Goal: Task Accomplishment & Management: Manage account settings

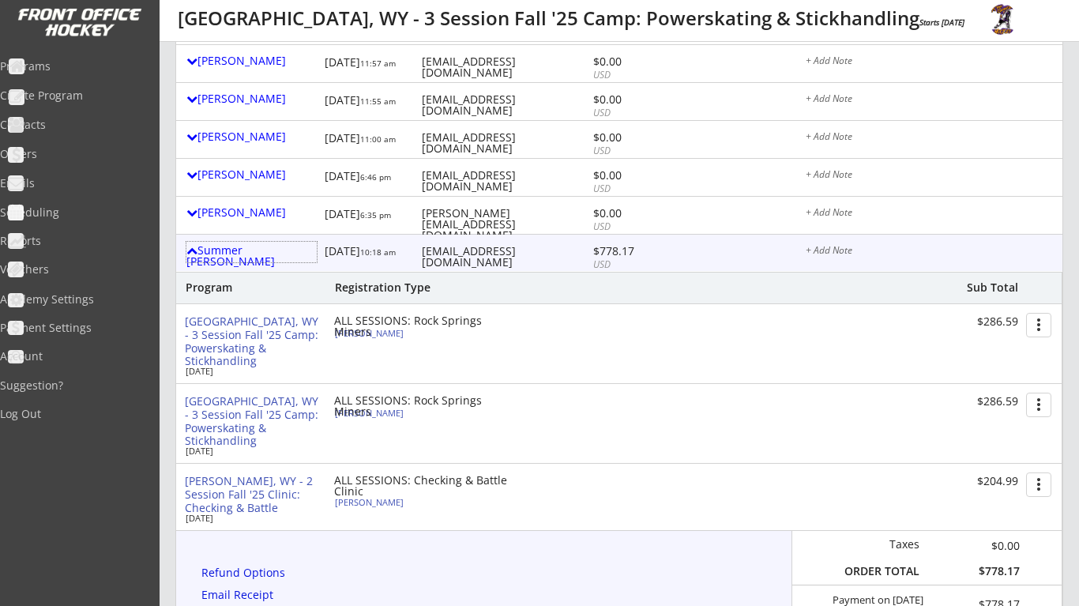
scroll to position [746, 0]
click at [1040, 314] on button "more_vert" at bounding box center [1038, 325] width 25 height 24
click at [721, 346] on div "Rock Springs, WY - 3 Session Fall '25 Camp: Powerskating & Stickhandling Sep 20…" at bounding box center [618, 343] width 886 height 79
click at [375, 329] on div "Hank Cassady" at bounding box center [423, 333] width 176 height 9
select select ""U13-14 A/B""
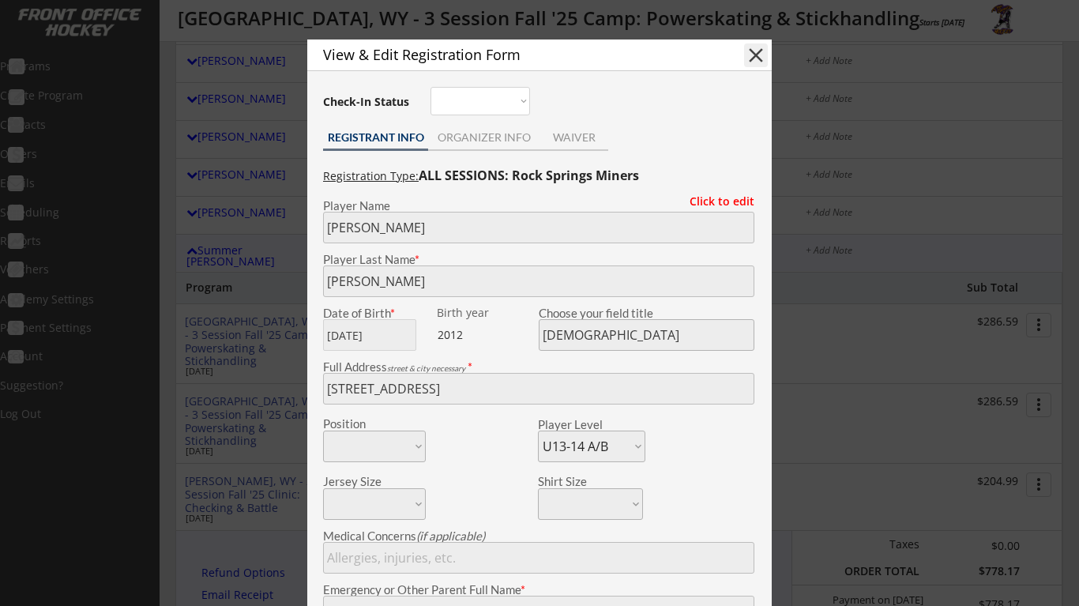
click at [767, 55] on button "close" at bounding box center [756, 55] width 24 height 24
select select ""PLACEHOLDER_1427118222253""
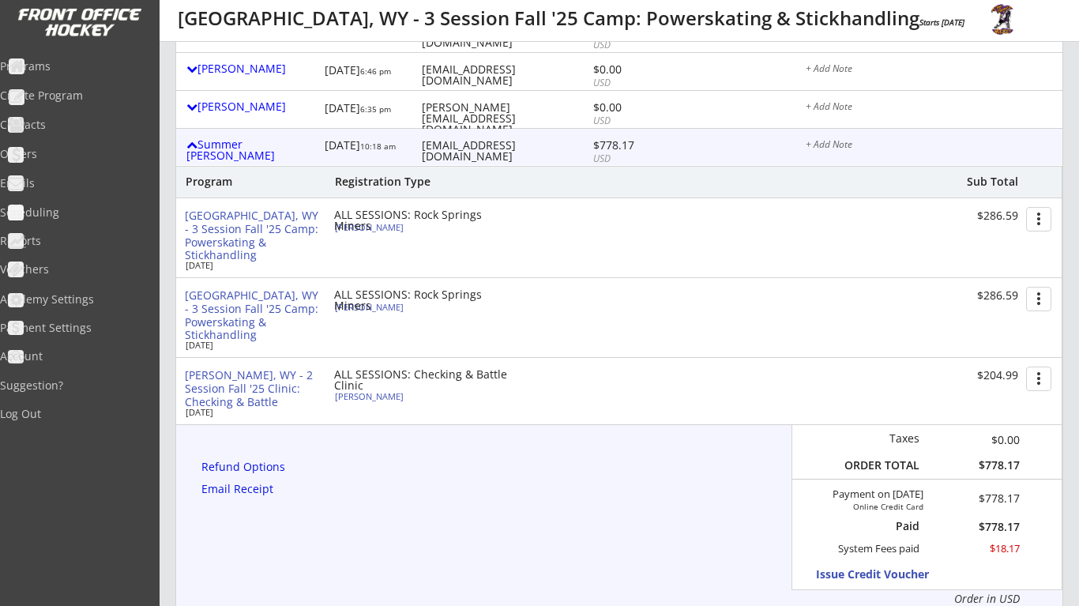
scroll to position [863, 0]
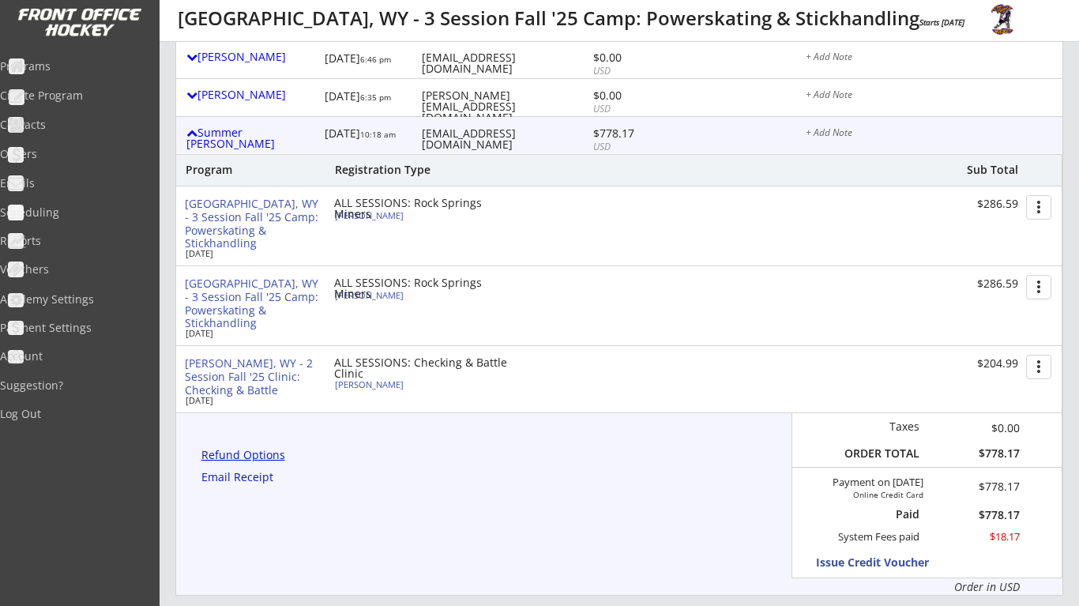
click at [253, 449] on div "Refund Options" at bounding box center [245, 454] width 89 height 11
select select ""No""
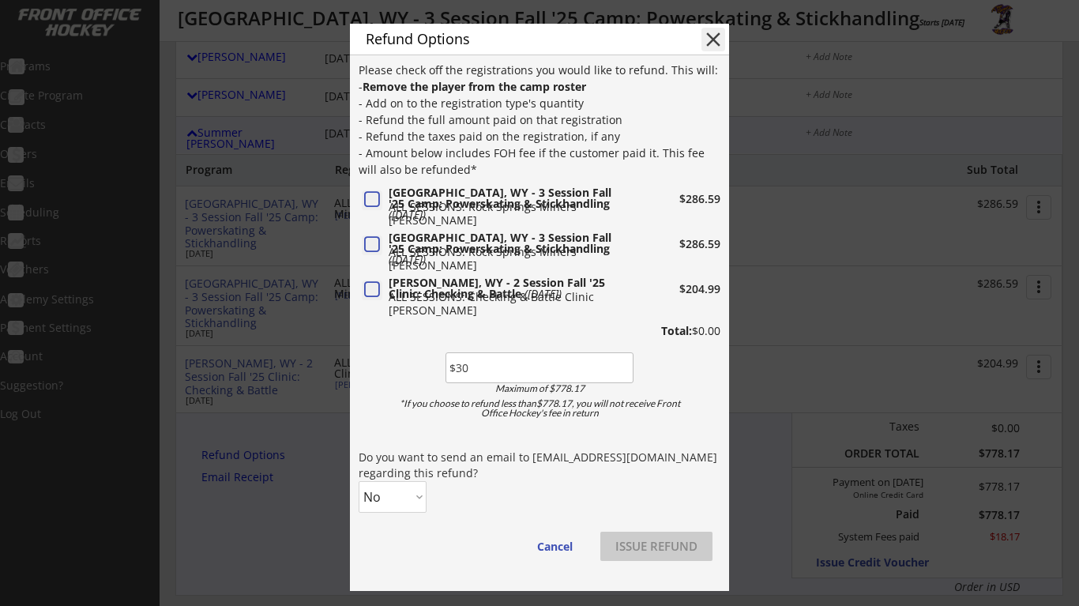
type input "$300"
select select ""Yes""
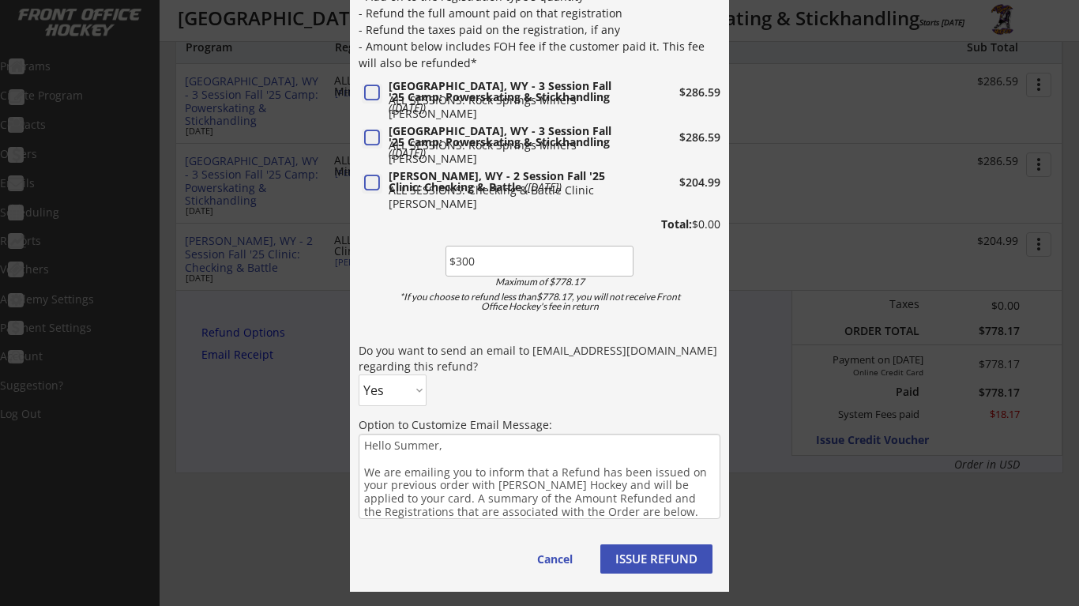
scroll to position [1003, 0]
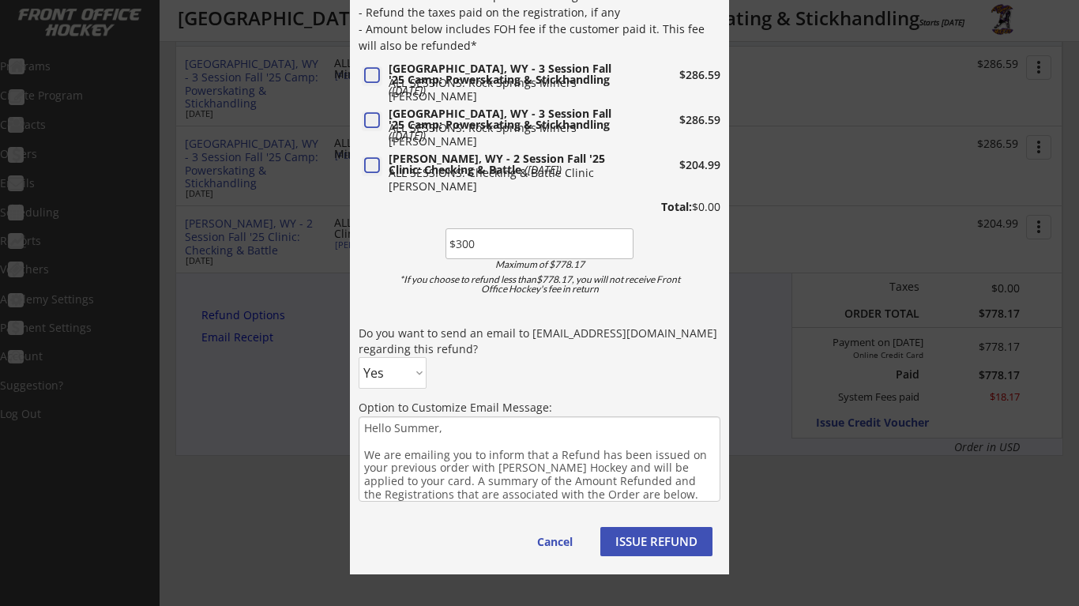
click at [654, 545] on button "ISSUE REFUND" at bounding box center [656, 541] width 112 height 29
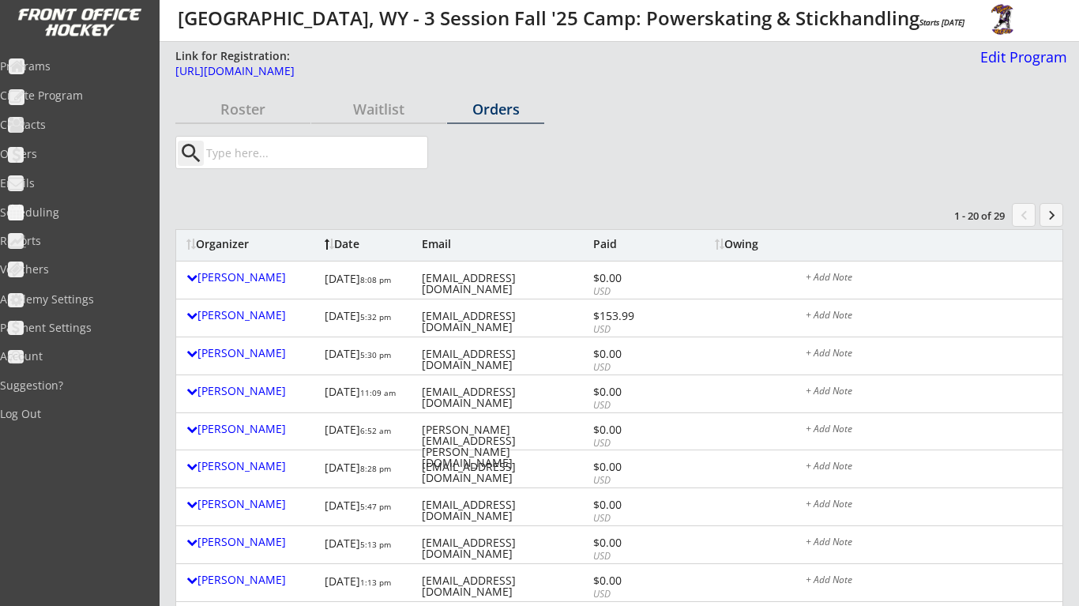
scroll to position [0, 0]
click at [258, 119] on div "Roster" at bounding box center [242, 110] width 135 height 28
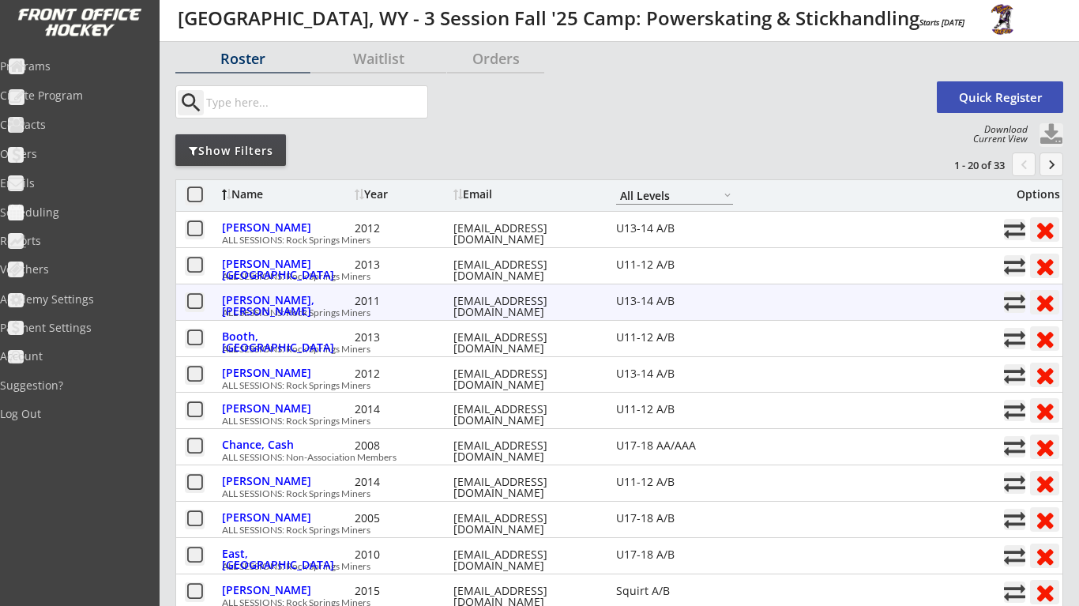
scroll to position [54, 0]
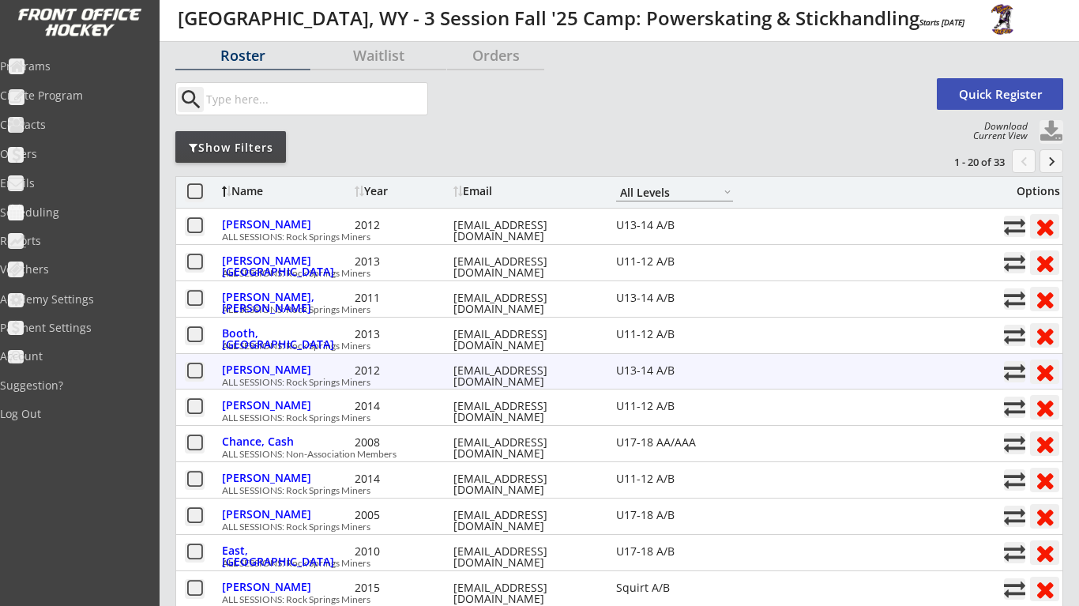
click at [1010, 370] on button at bounding box center [1014, 371] width 21 height 21
select select ""1348695171700984260__LOOKUP__1750437305996x921912304186425300""
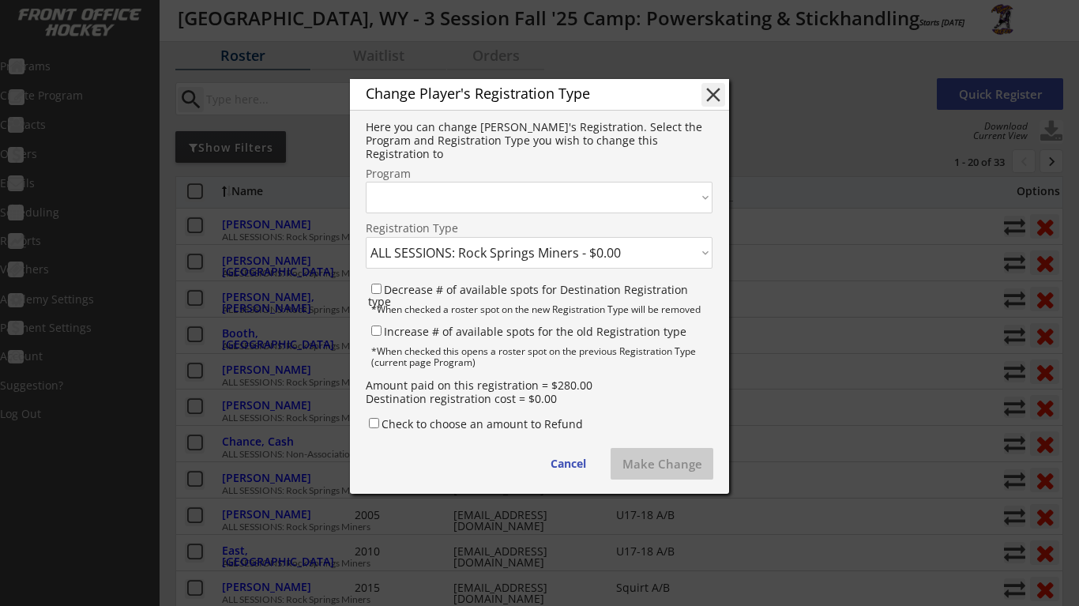
select select ""1348695171700984260__LOOKUP__1750436831479x585061146860191700""
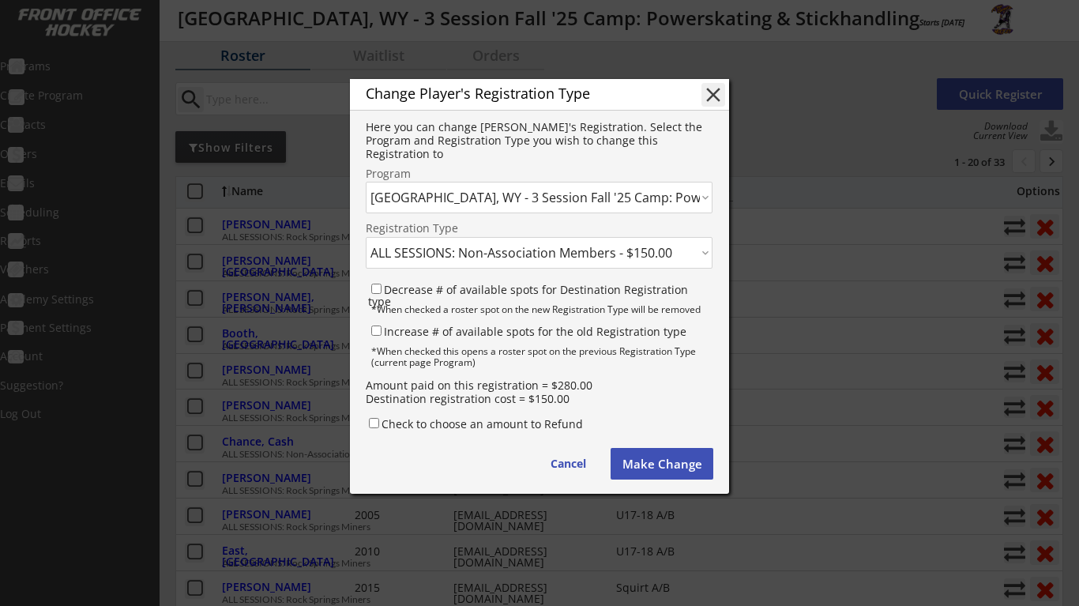
click at [654, 457] on button "Make Change" at bounding box center [662, 464] width 103 height 32
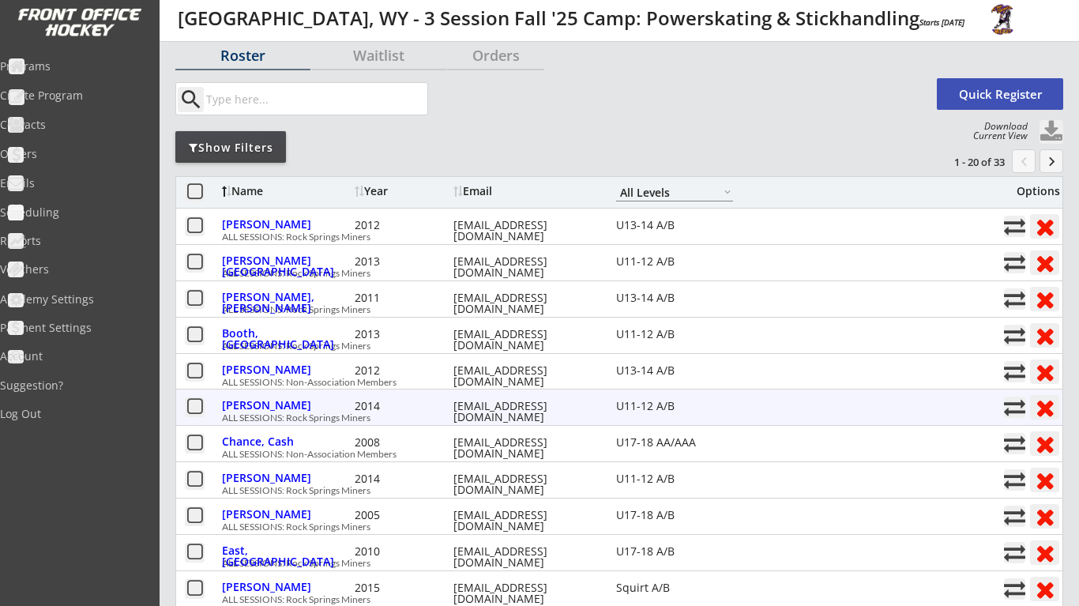
click at [1010, 401] on button at bounding box center [1014, 407] width 21 height 21
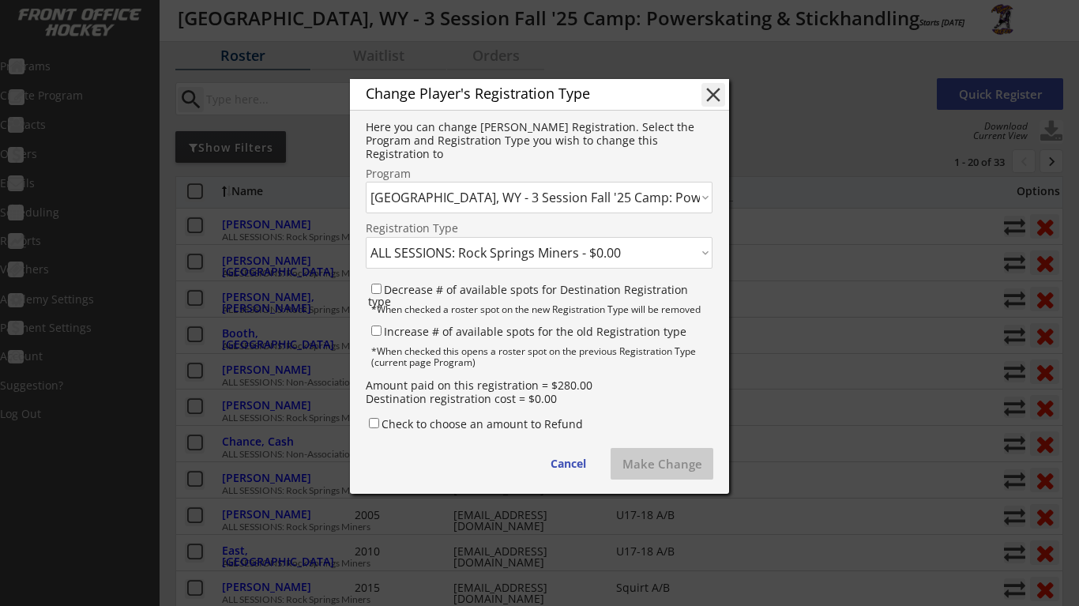
click at [618, 235] on div "Change Player's Registration Type close Here you can change Harlon's Registrati…" at bounding box center [539, 286] width 379 height 415
select select ""1348695171700984260__LOOKUP__1757031320456x282304076248776700""
click at [664, 453] on button "Make Change" at bounding box center [662, 464] width 103 height 32
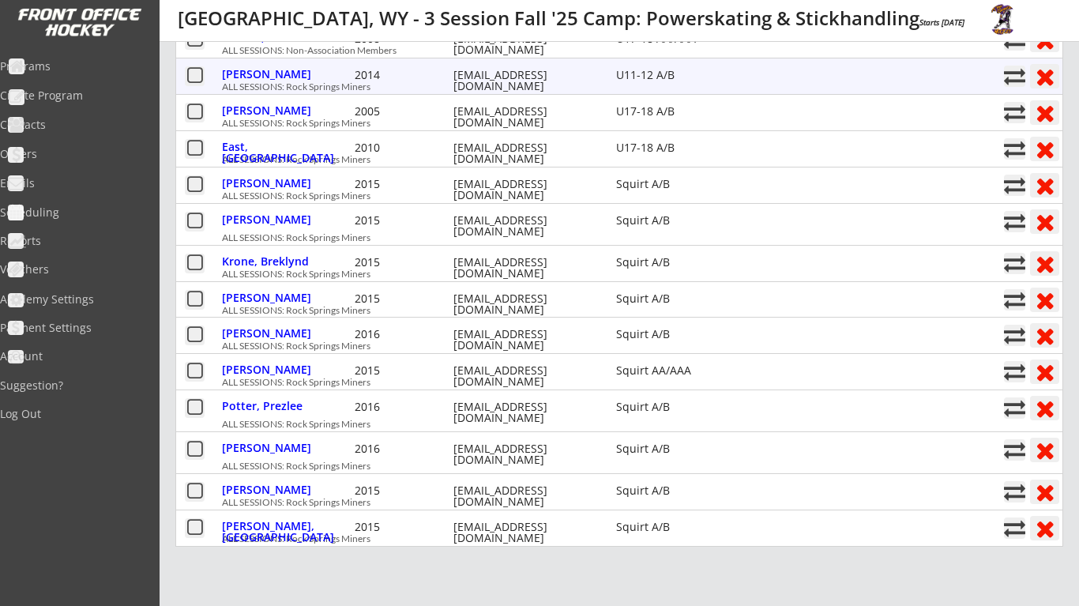
scroll to position [506, 0]
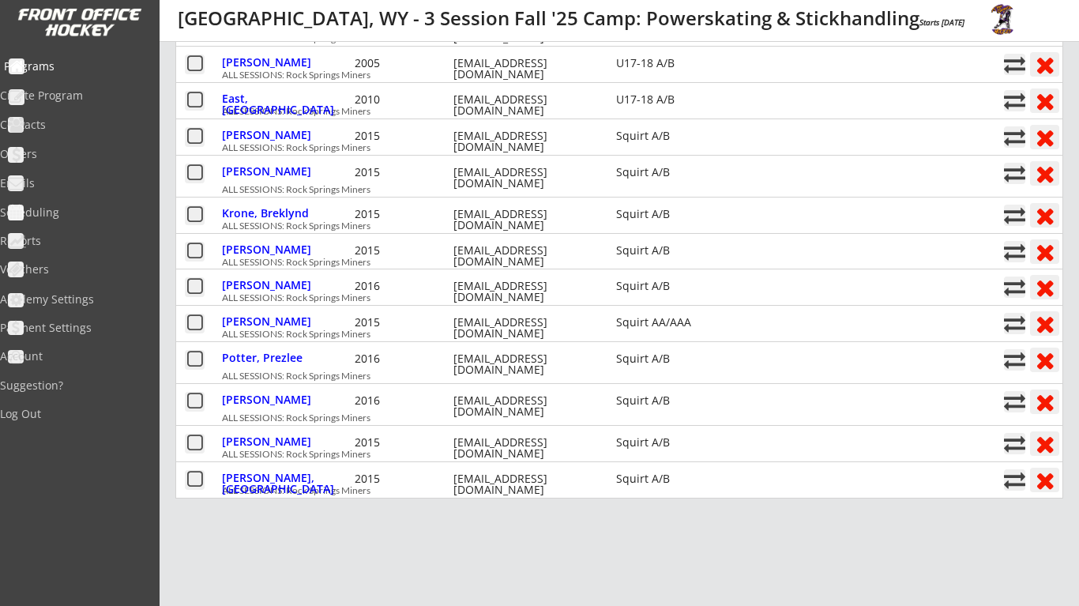
click at [67, 73] on div "Programs" at bounding box center [75, 68] width 150 height 28
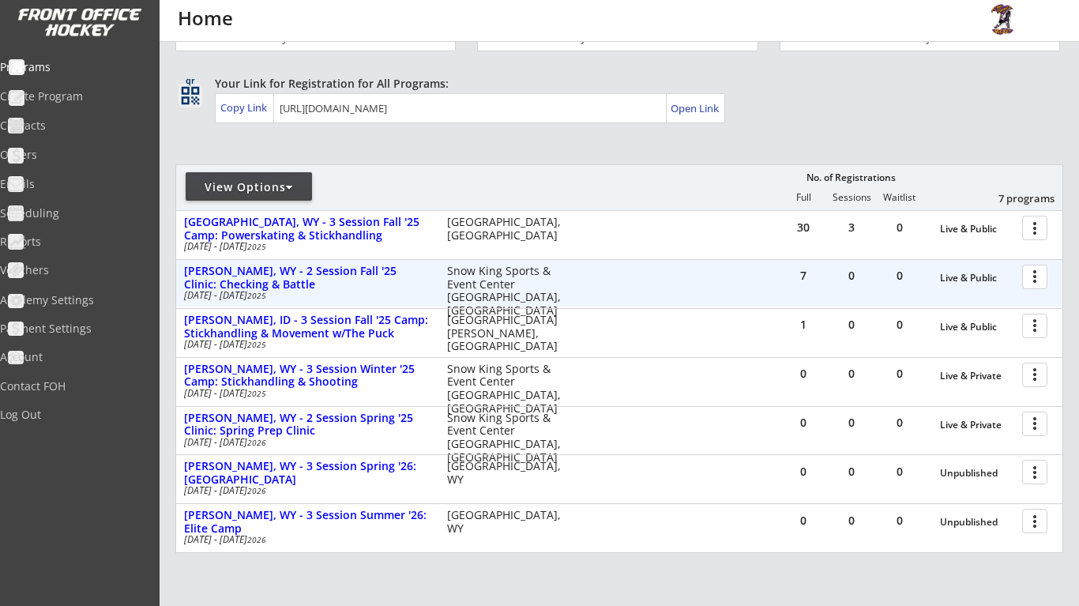
scroll to position [75, 0]
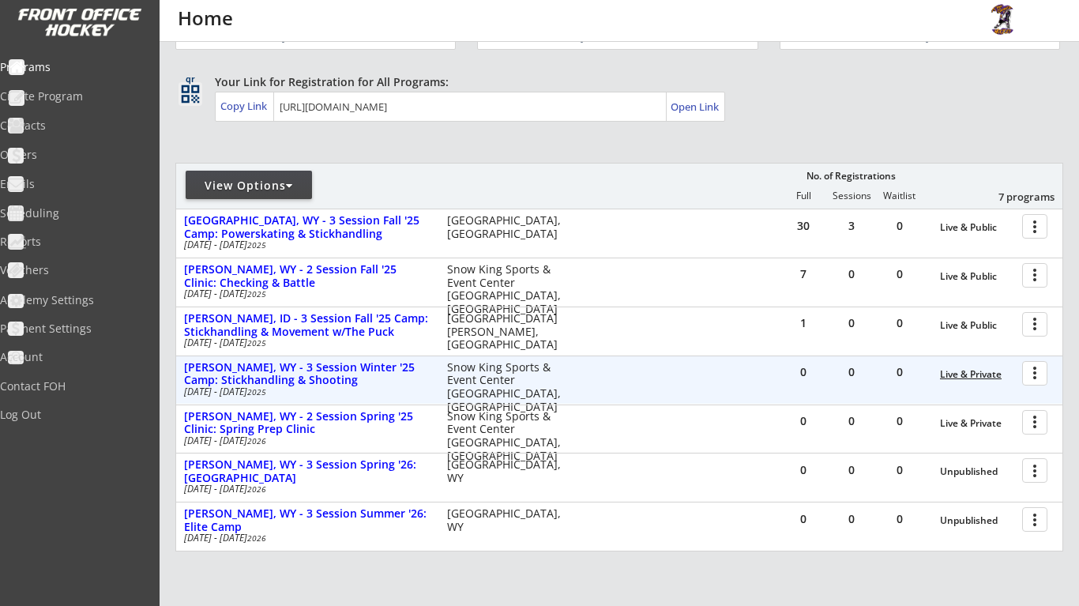
click at [960, 375] on div "Live & Private" at bounding box center [977, 374] width 74 height 11
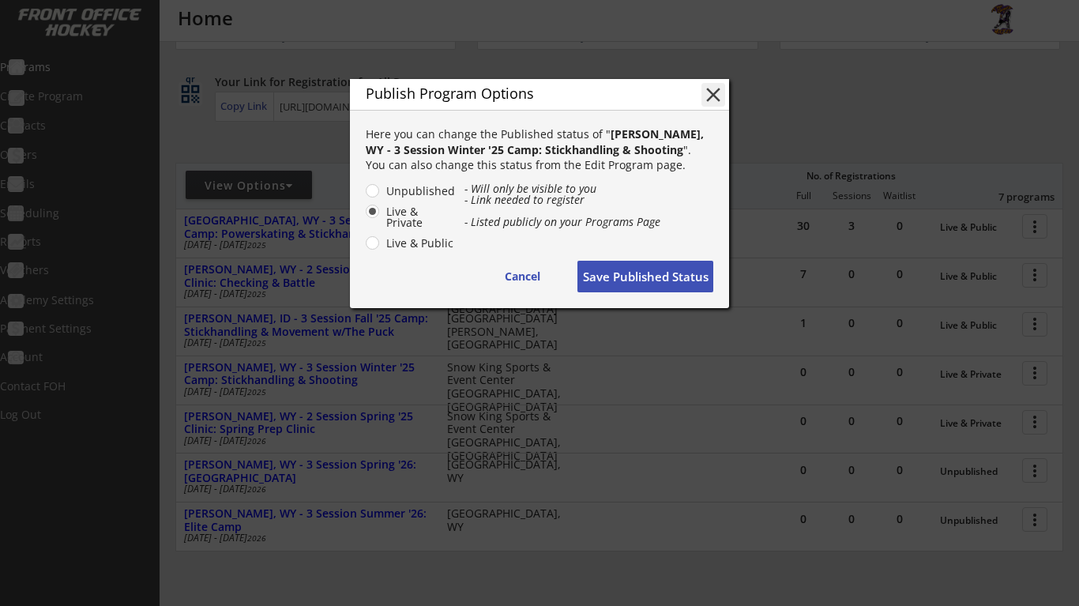
click at [382, 247] on label "Live & Public" at bounding box center [419, 243] width 74 height 11
click at [364, 196] on input "Live & Public" at bounding box center [359, 191] width 10 height 10
radio input "true"
click at [629, 276] on button "Save Published Status" at bounding box center [645, 277] width 136 height 32
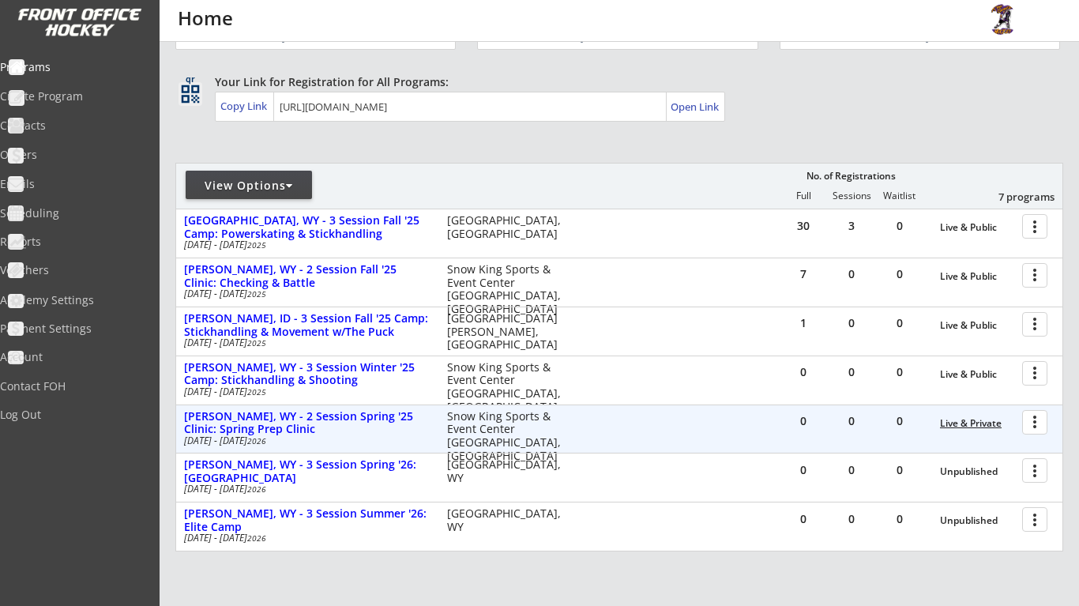
click at [976, 419] on div "Live & Private" at bounding box center [977, 423] width 74 height 11
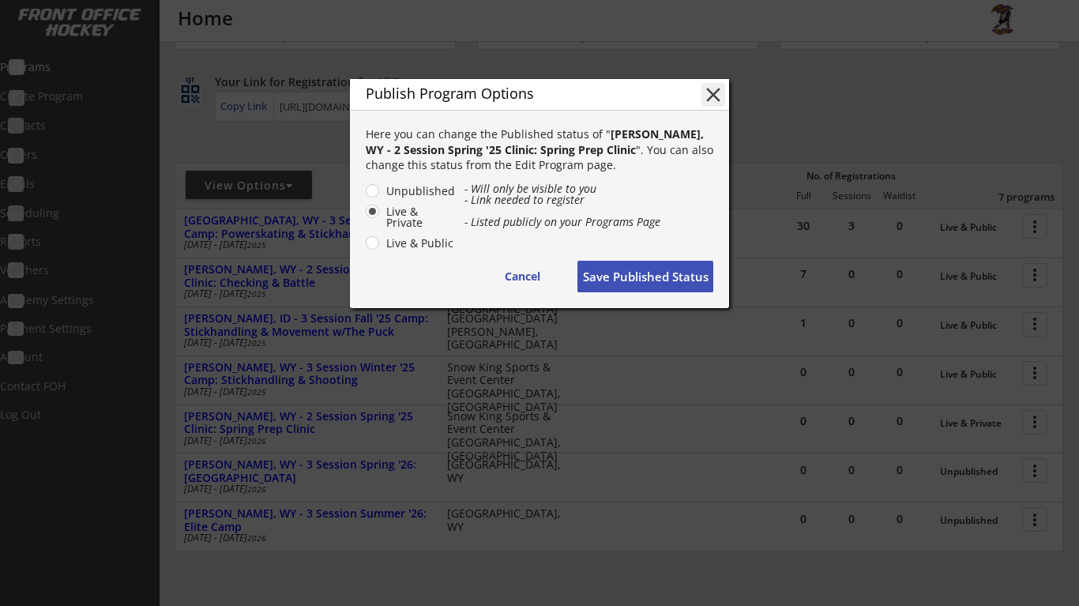
click at [382, 246] on label "Live & Public" at bounding box center [419, 243] width 74 height 11
click at [364, 196] on input "Live & Public" at bounding box center [359, 191] width 10 height 10
radio input "true"
click at [642, 276] on button "Save Published Status" at bounding box center [645, 277] width 136 height 32
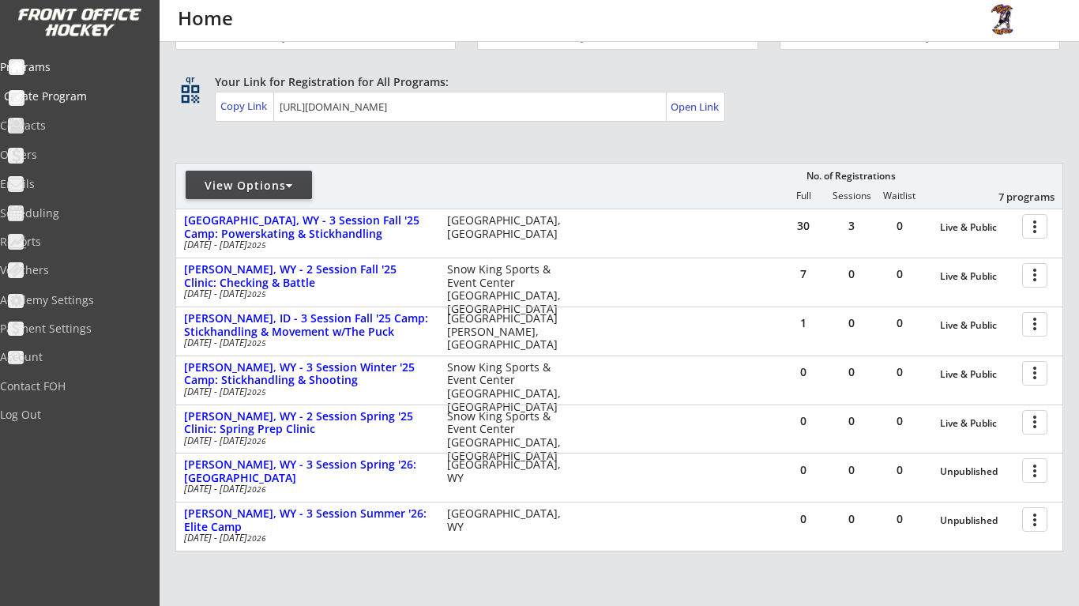
click at [111, 99] on div "Create Program" at bounding box center [75, 96] width 142 height 11
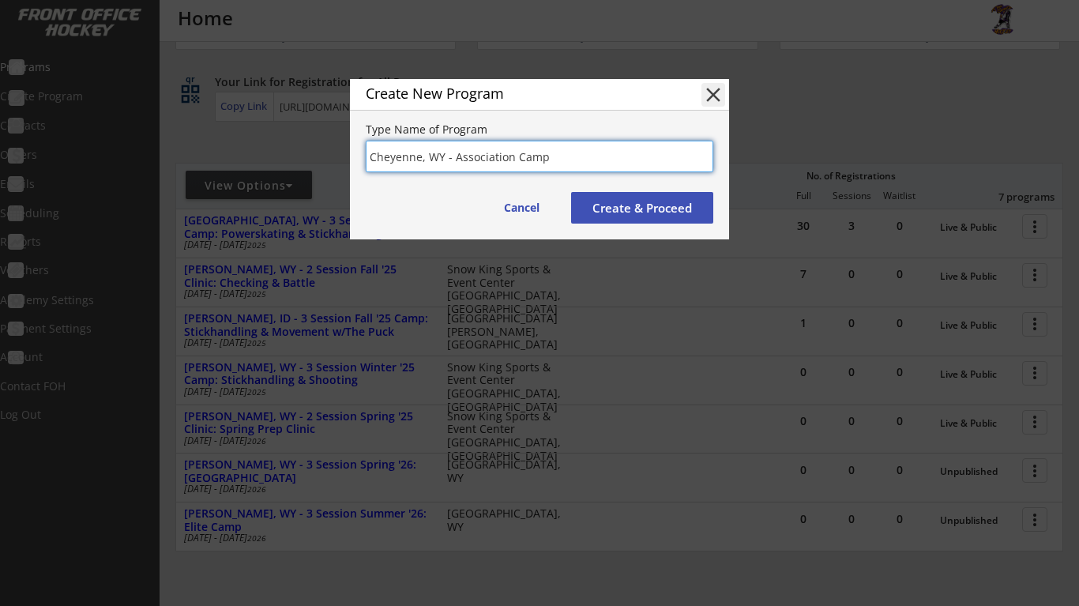
click at [455, 151] on input "input" at bounding box center [540, 157] width 348 height 32
click at [607, 153] on input "input" at bounding box center [540, 157] width 348 height 32
type input "[GEOGRAPHIC_DATA], WY - Fall '25 Association Camp"
click at [615, 205] on button "Create & Proceed" at bounding box center [642, 208] width 142 height 32
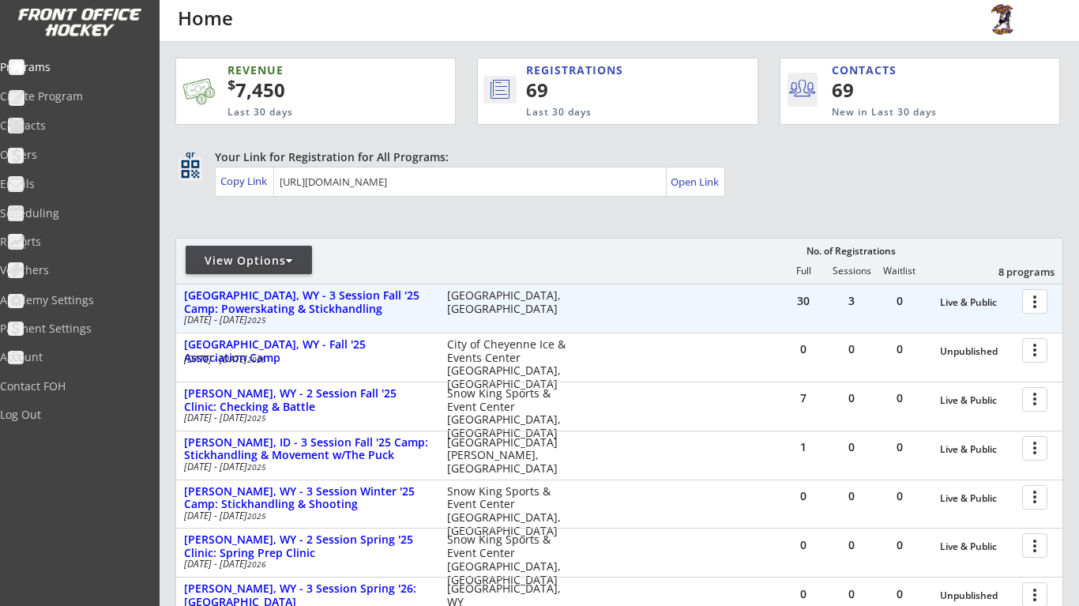
click at [1036, 302] on div at bounding box center [1038, 301] width 28 height 28
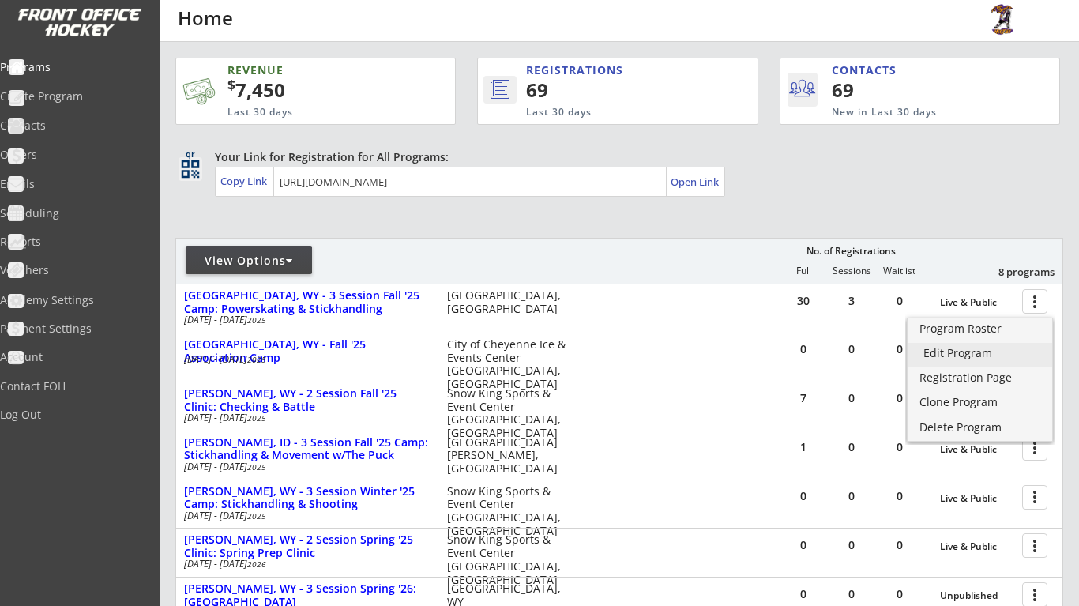
click at [999, 348] on div "Edit Program" at bounding box center [979, 353] width 113 height 11
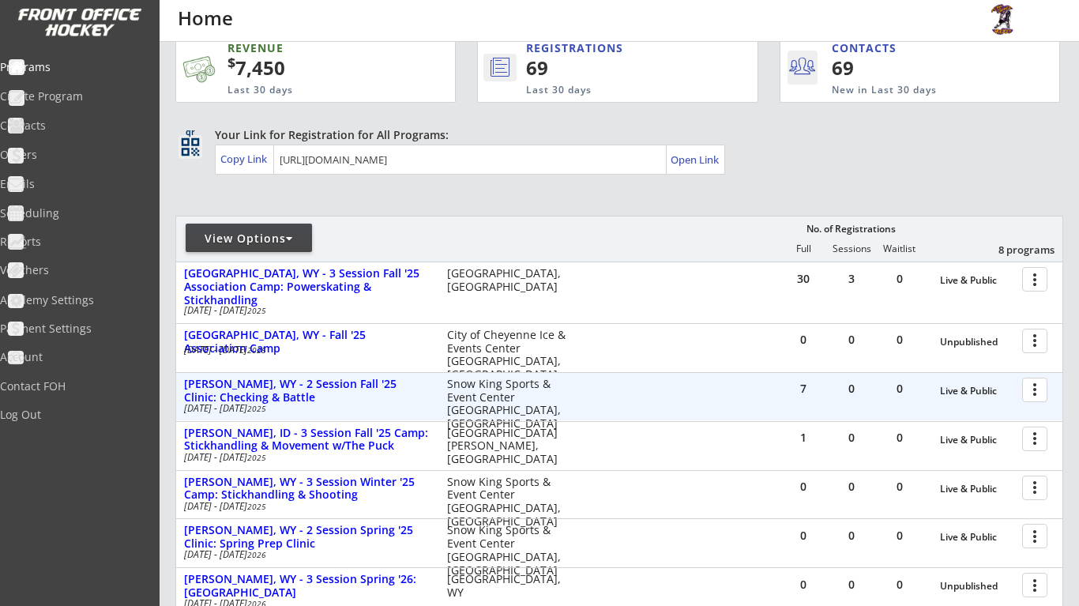
scroll to position [34, 0]
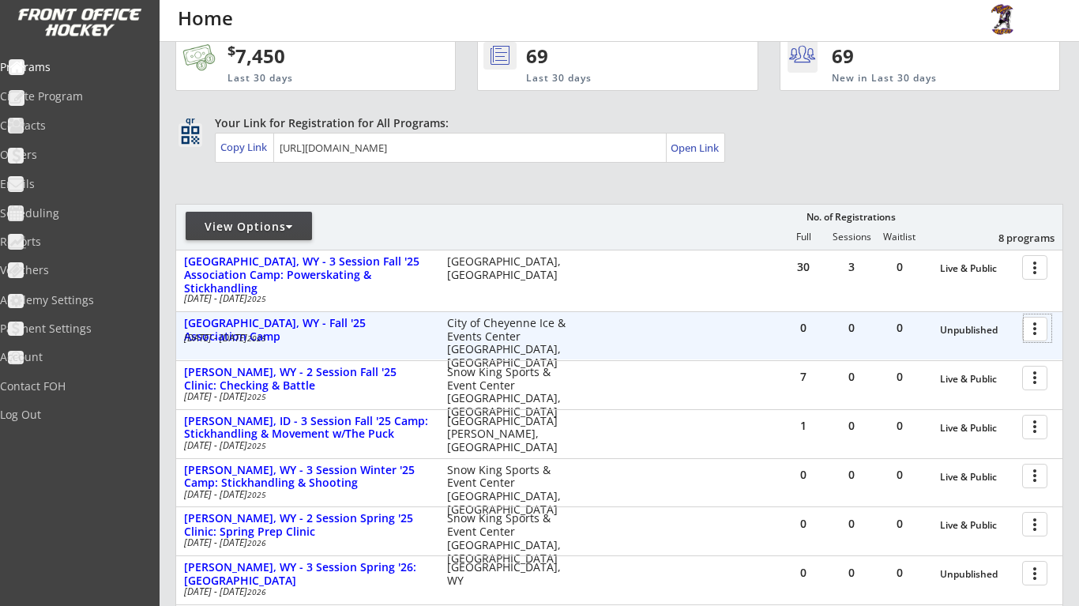
click at [1037, 327] on div at bounding box center [1038, 328] width 28 height 28
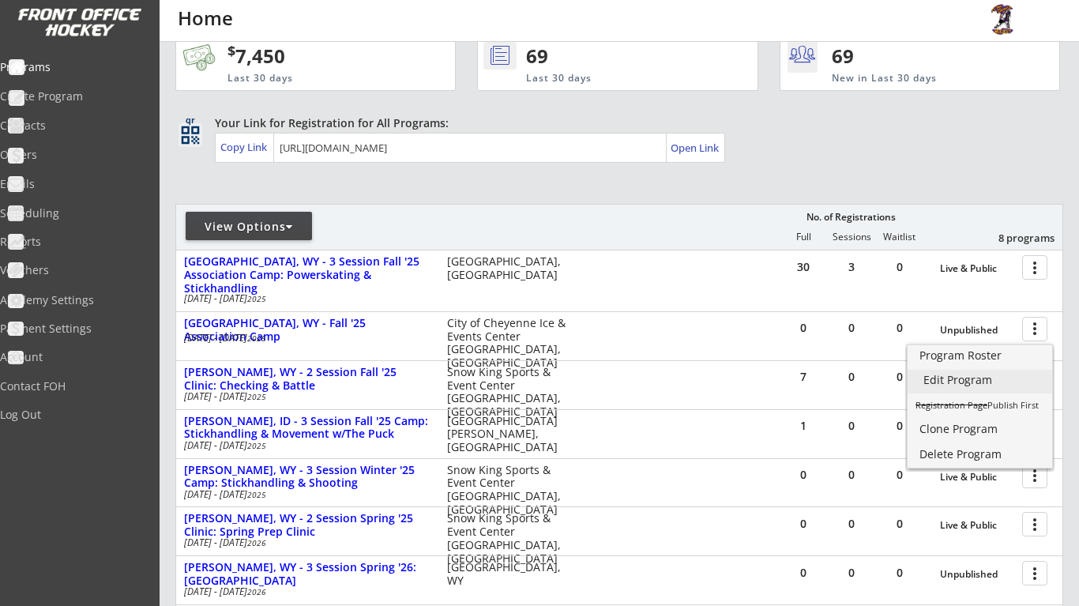
click at [991, 379] on div "Edit Program" at bounding box center [979, 379] width 113 height 11
